Goal: Transaction & Acquisition: Purchase product/service

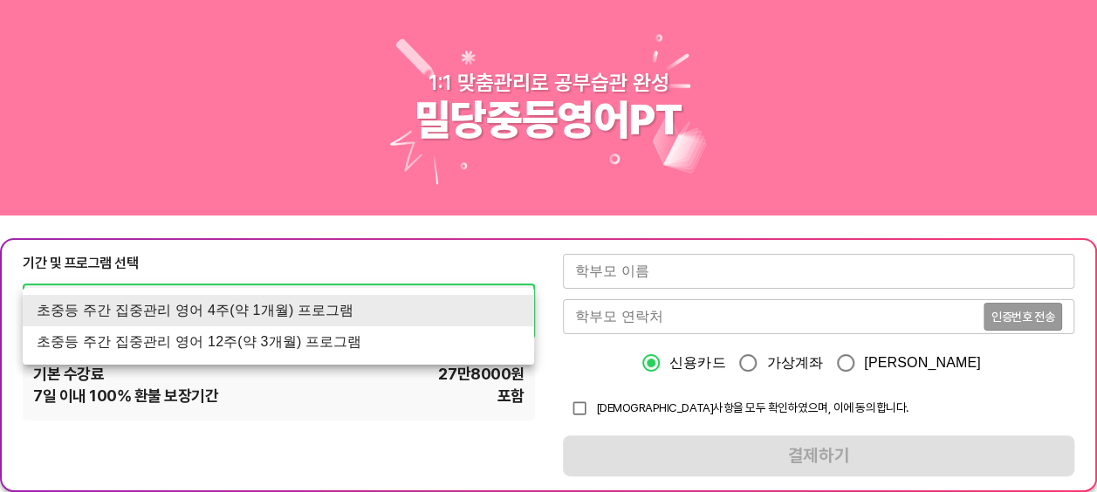
click at [330, 323] on li "초중등 주간 집중관리 영어 4주(약 1개월) 프로그램" at bounding box center [279, 310] width 512 height 31
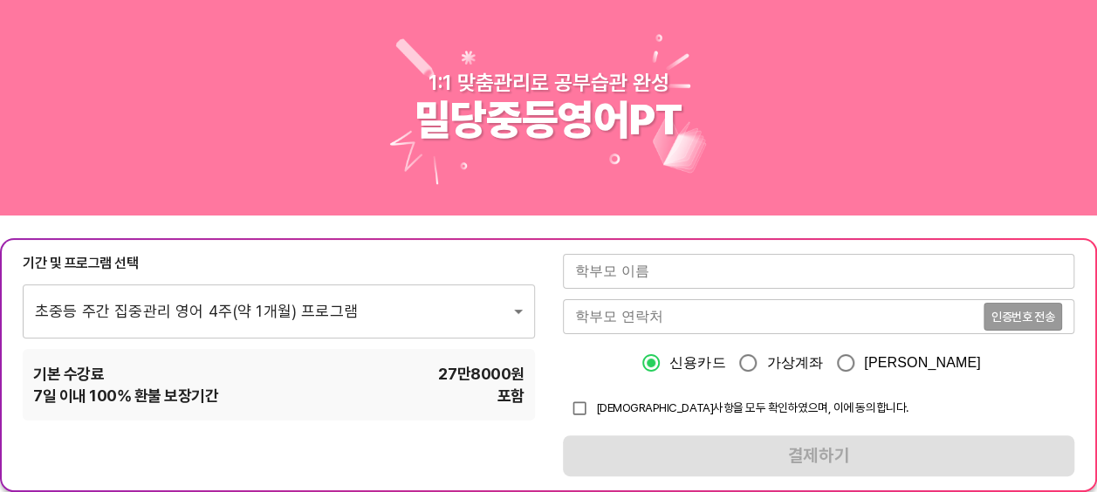
click at [293, 395] on div "7 일 이내 100% 환불 보장기간 포함" at bounding box center [278, 396] width 491 height 22
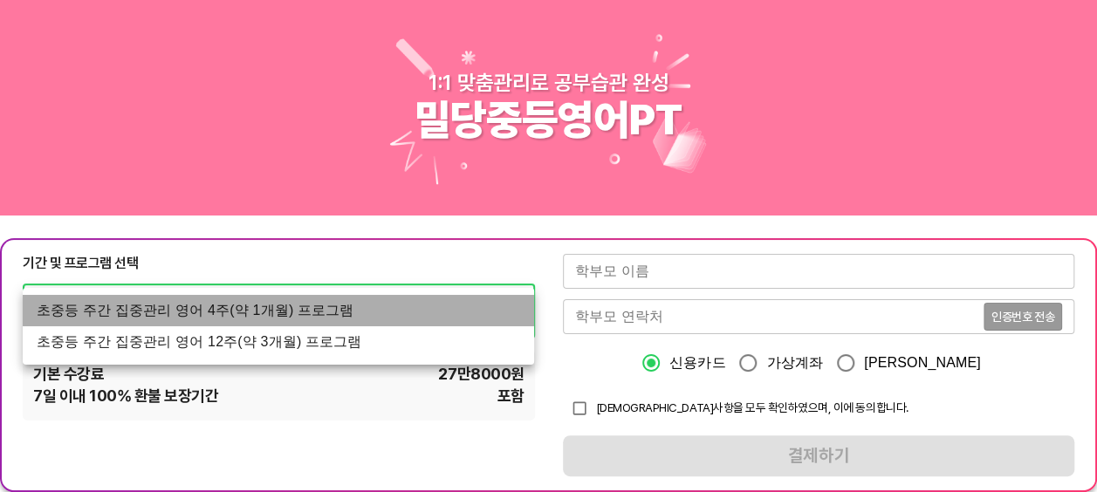
click at [295, 315] on li "초중등 주간 집중관리 영어 4주(약 1개월) 프로그램" at bounding box center [279, 310] width 512 height 31
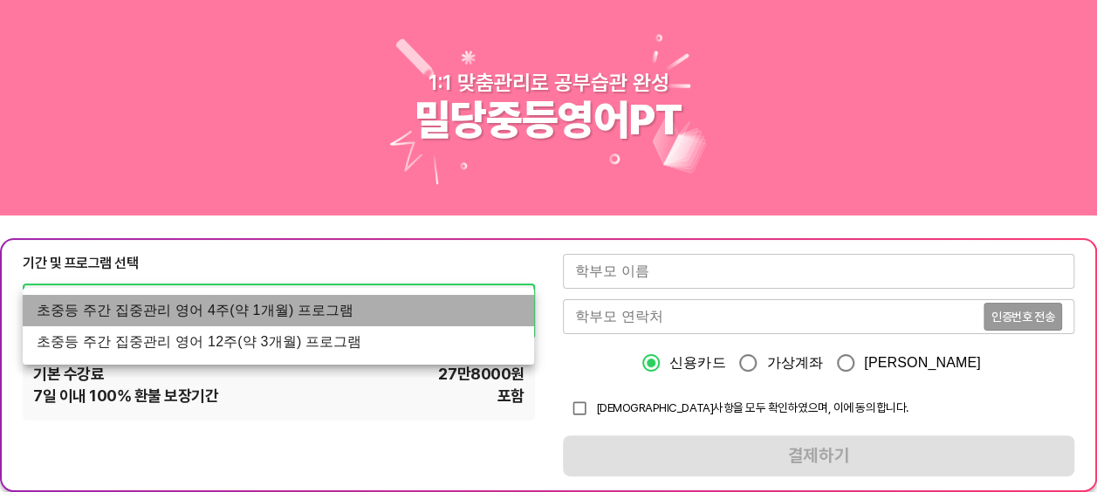
click at [280, 311] on li "초중등 주간 집중관리 영어 4주(약 1개월) 프로그램" at bounding box center [279, 310] width 512 height 31
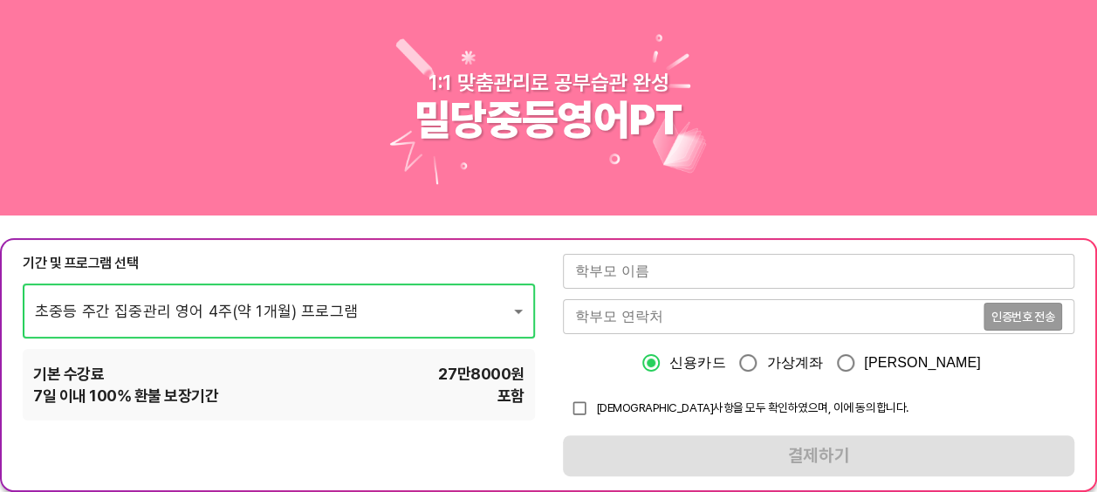
click at [252, 375] on div "기본 수강료 27만8000 원" at bounding box center [278, 374] width 491 height 22
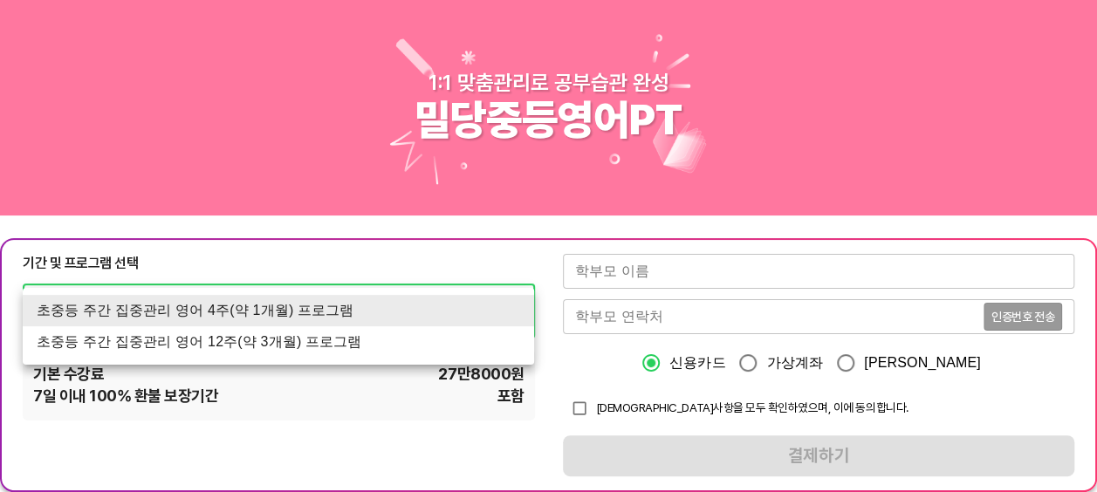
click at [265, 316] on li "초중등 주간 집중관리 영어 4주(약 1개월) 프로그램" at bounding box center [279, 310] width 512 height 31
